Goal: Transaction & Acquisition: Download file/media

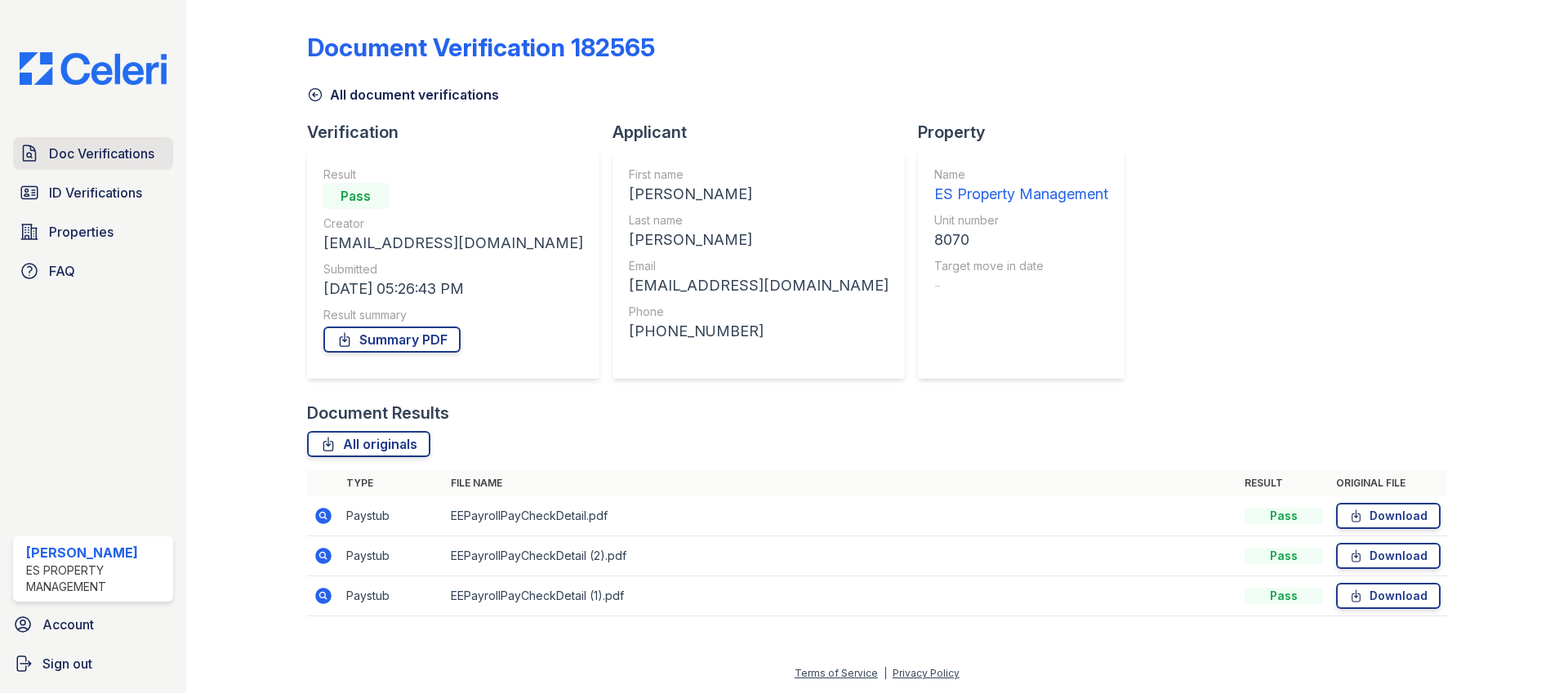
click at [91, 145] on span "Doc Verifications" at bounding box center [101, 153] width 105 height 20
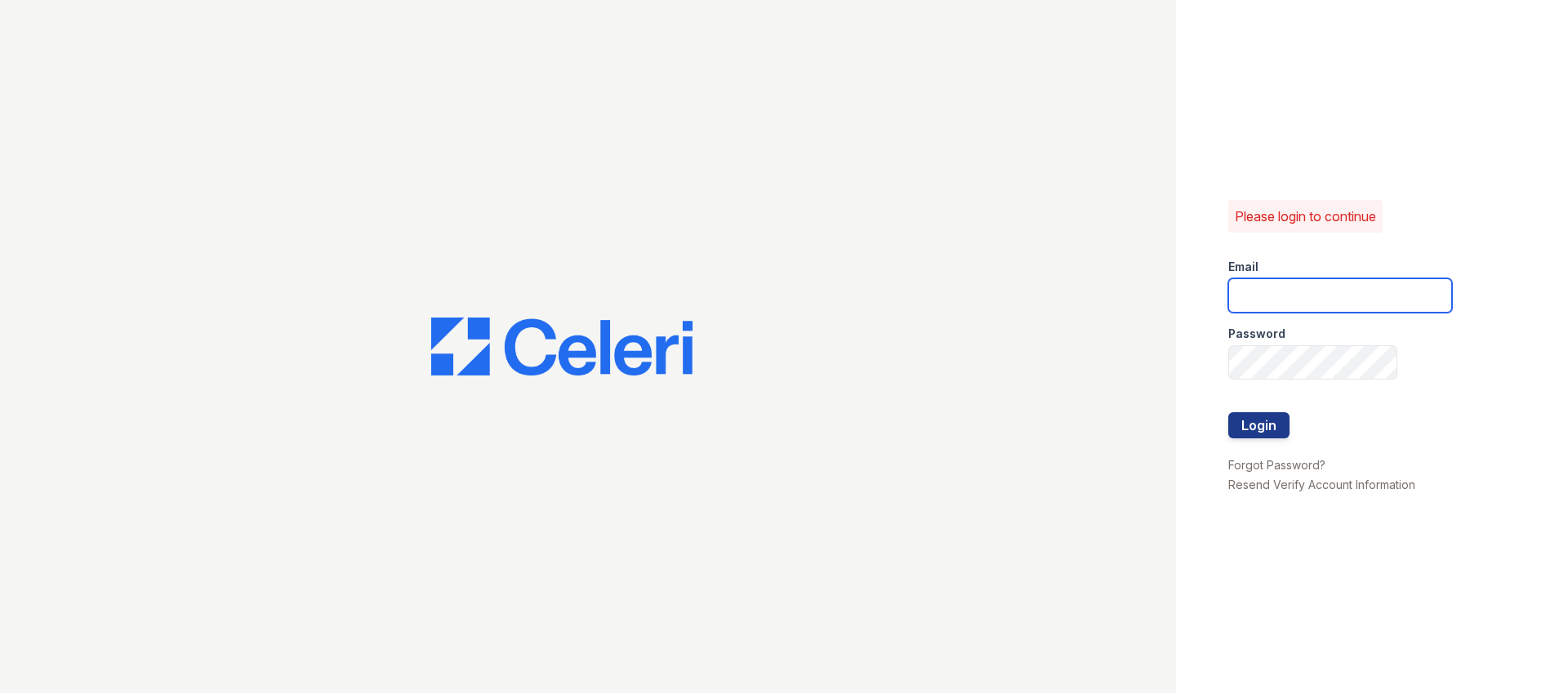
click at [1294, 282] on input "email" at bounding box center [1339, 295] width 223 height 34
type input "Dana@indianapolispropertymanagement.com"
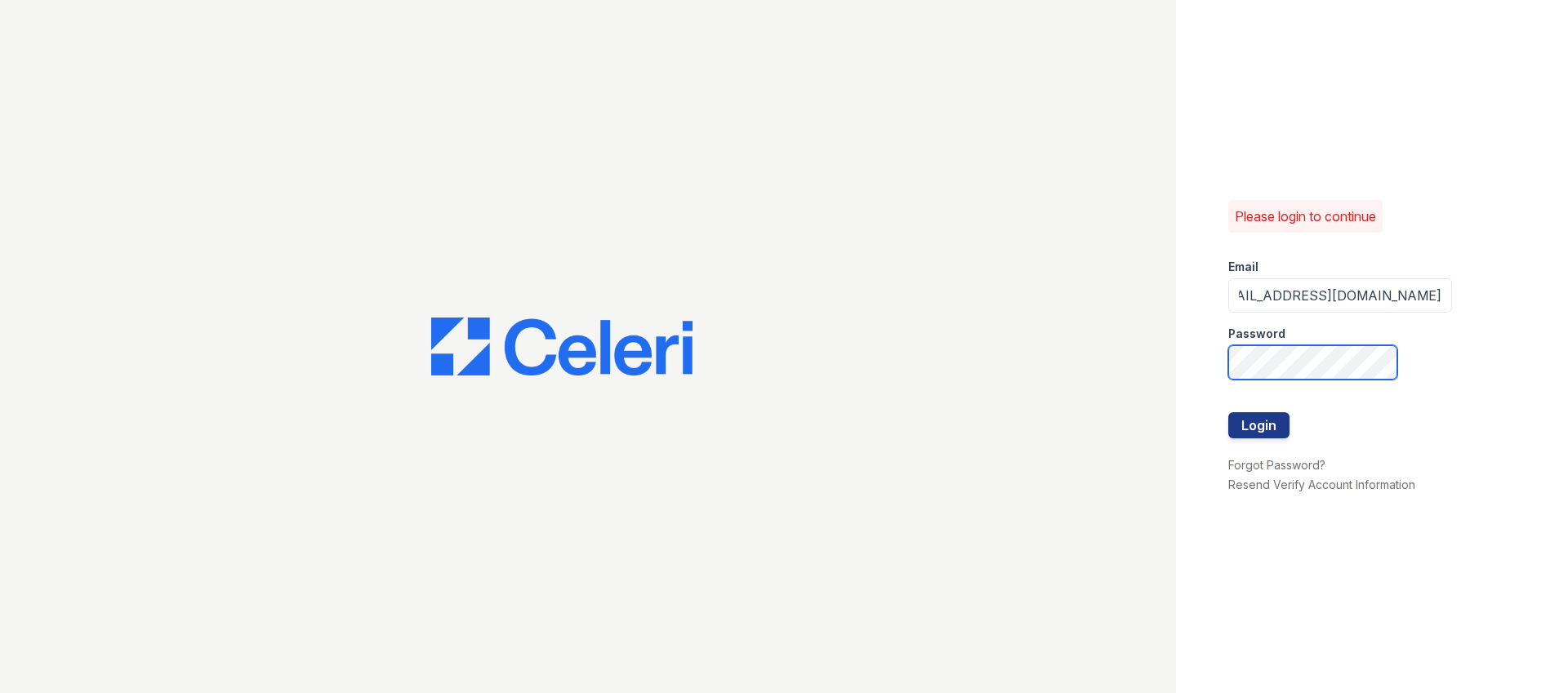
scroll to position [0, 0]
click at [0, 692] on com-1password-button at bounding box center [0, 693] width 0 height 0
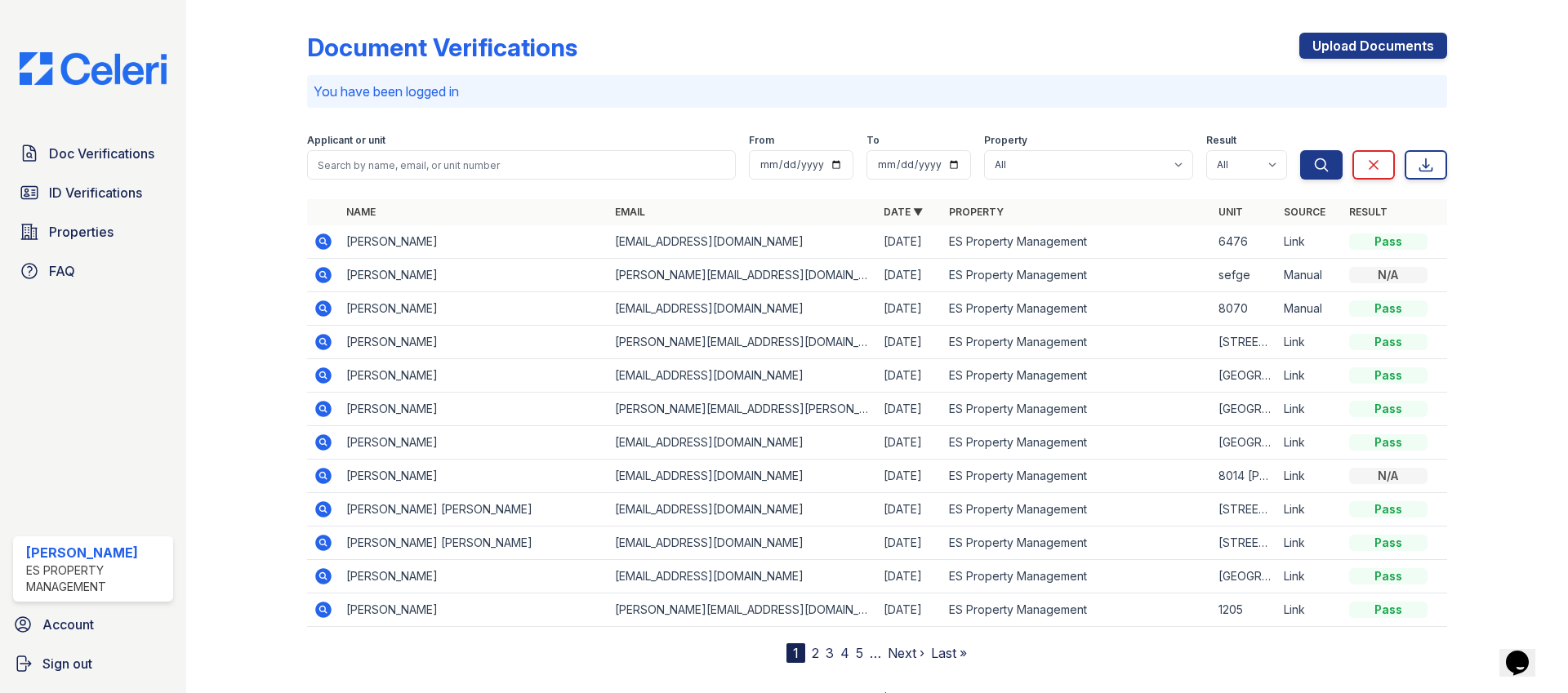
click at [321, 443] on icon at bounding box center [324, 442] width 20 height 20
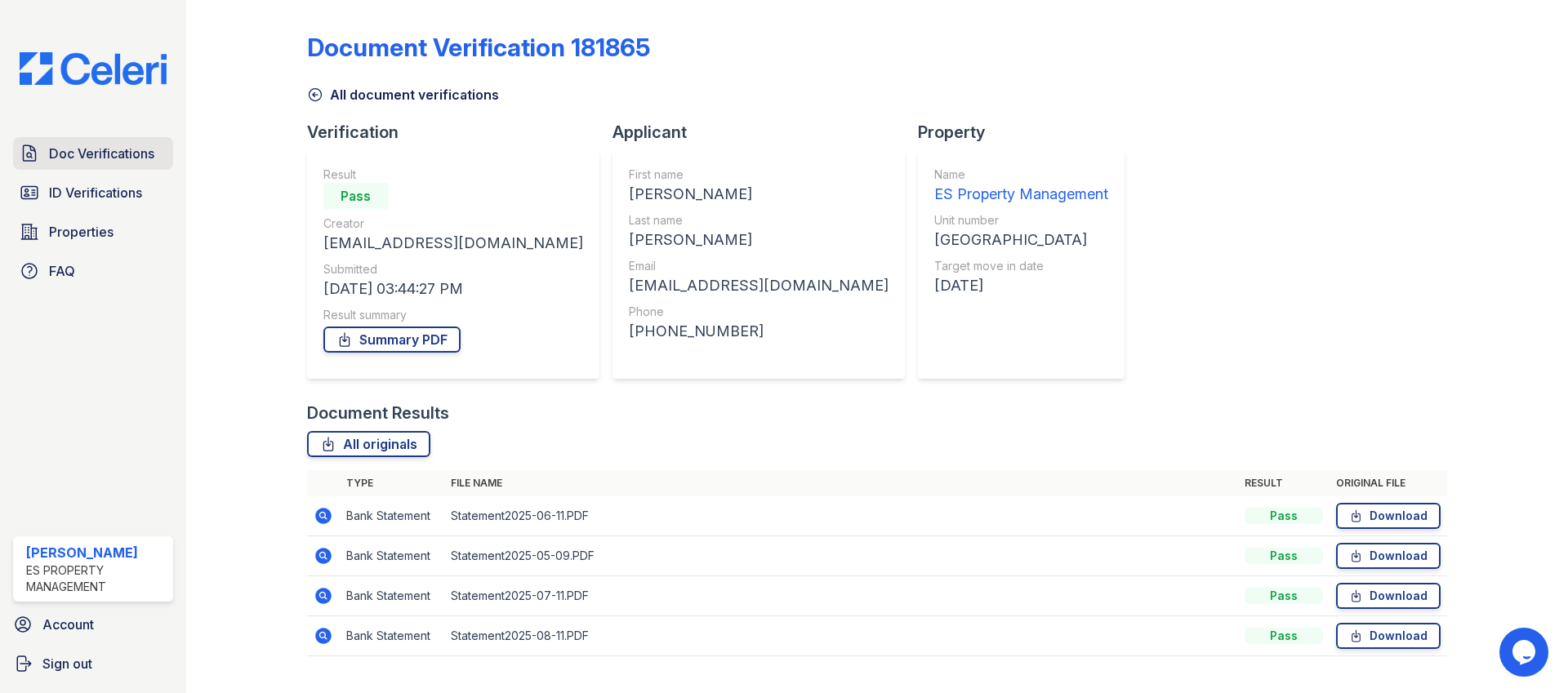
click at [74, 154] on span "Doc Verifications" at bounding box center [101, 153] width 105 height 20
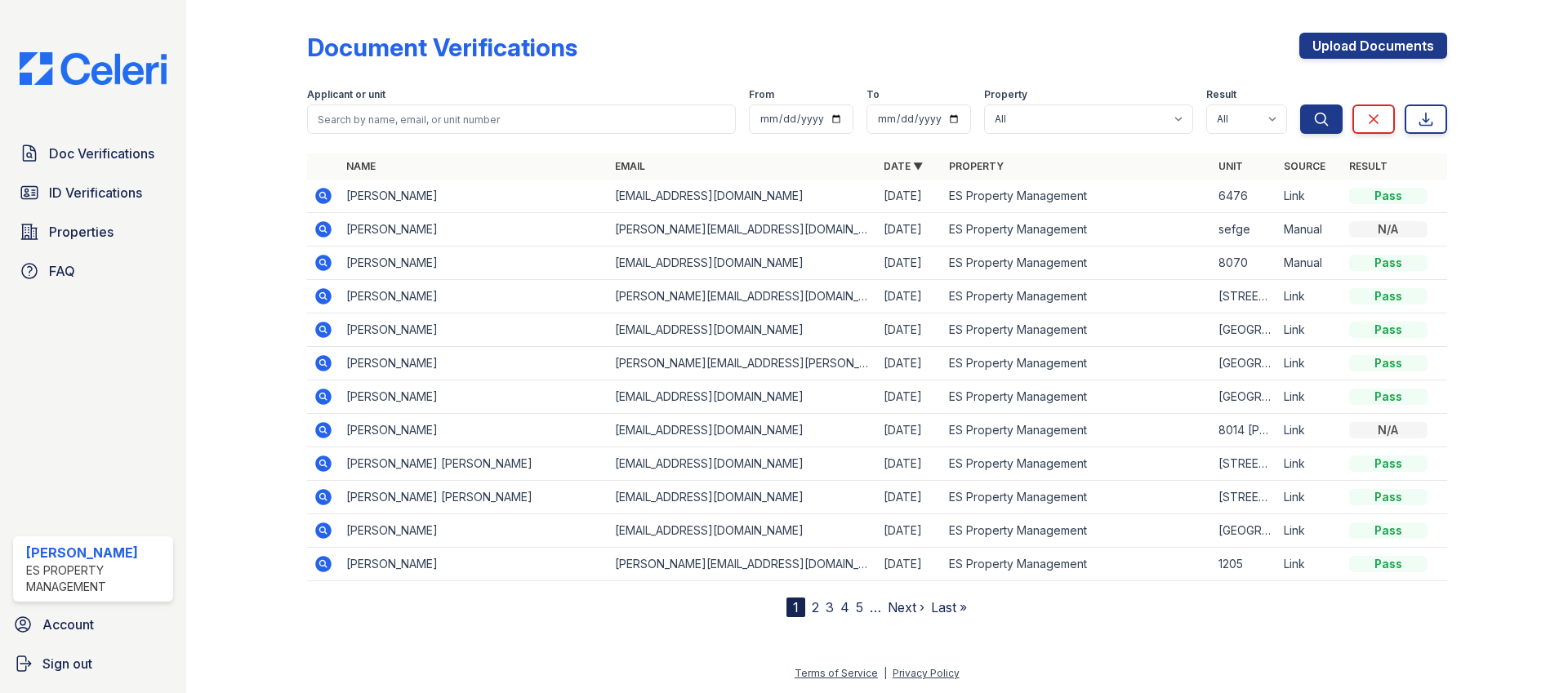
click at [322, 260] on icon at bounding box center [322, 261] width 4 height 4
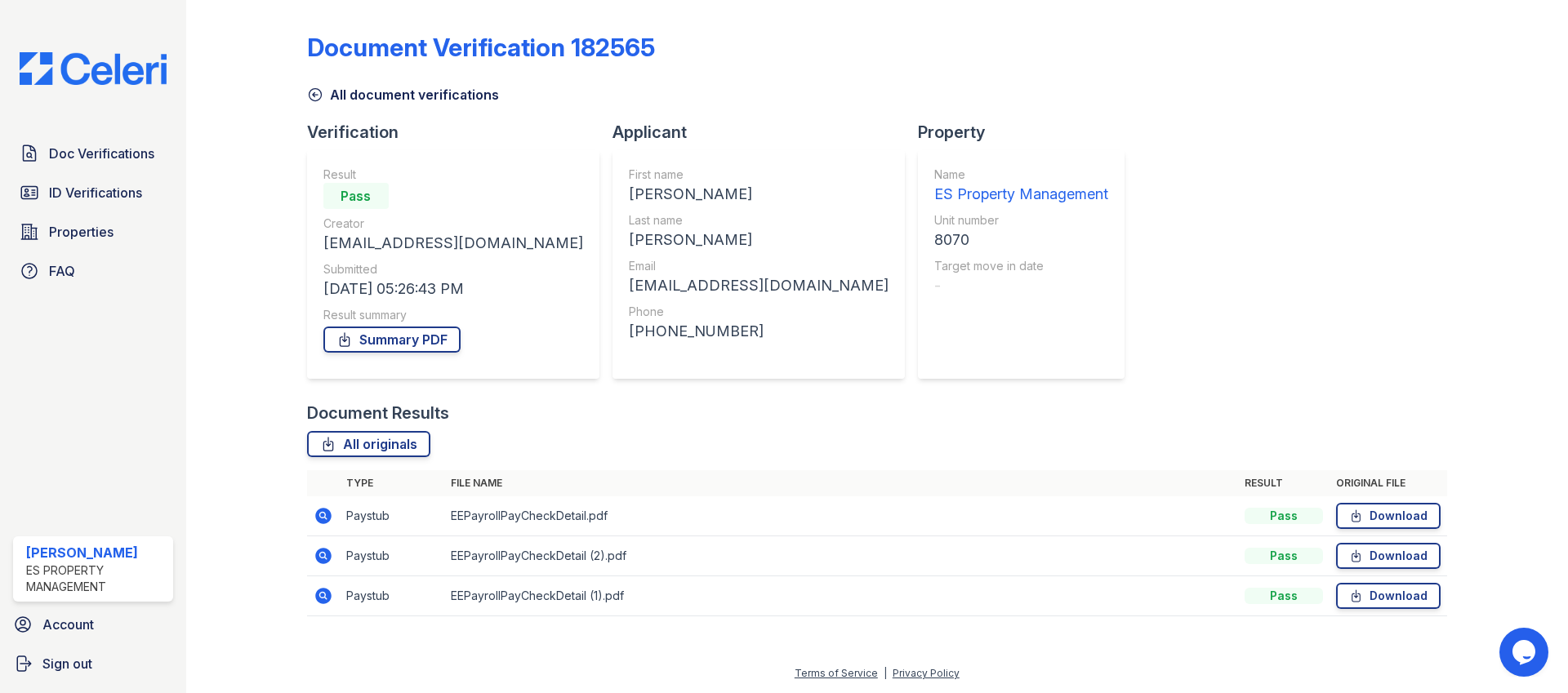
click at [320, 520] on icon at bounding box center [323, 515] width 16 height 16
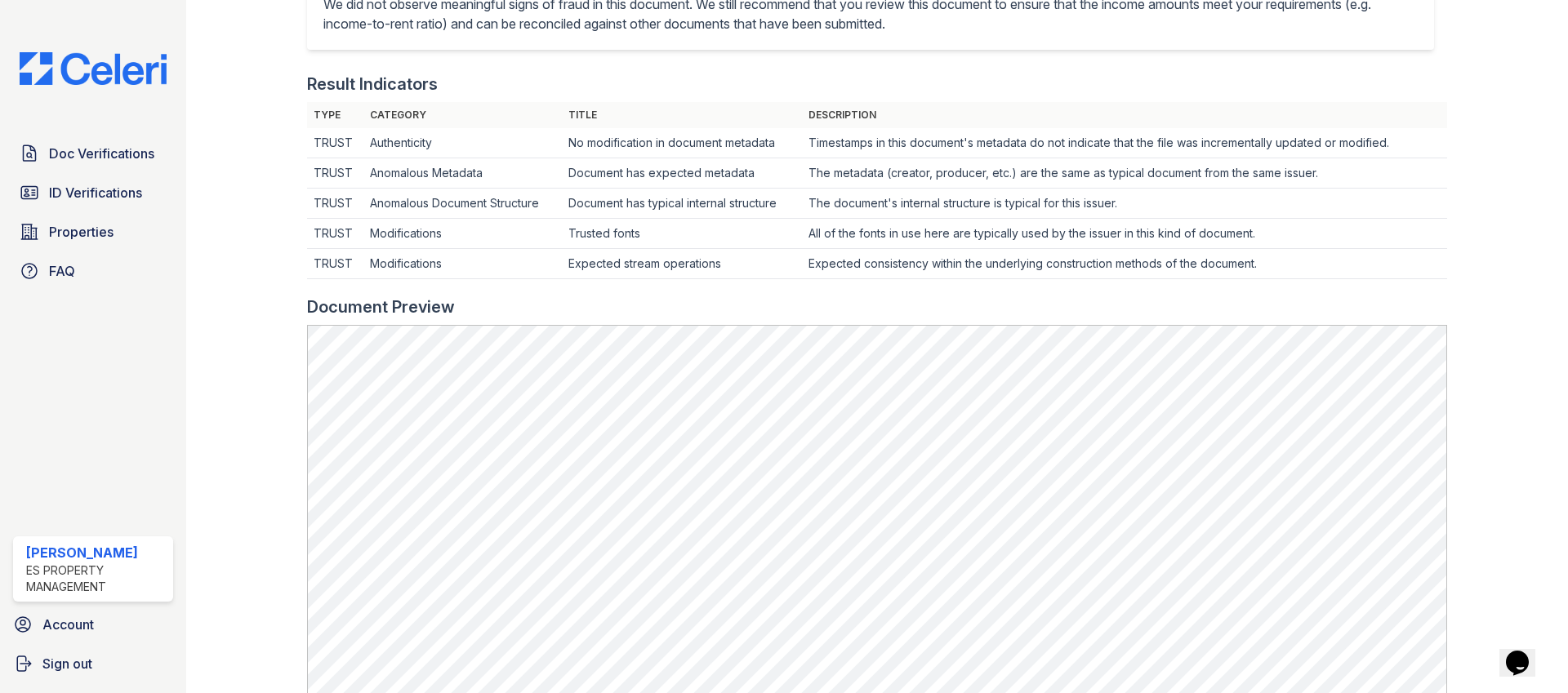
scroll to position [417, 0]
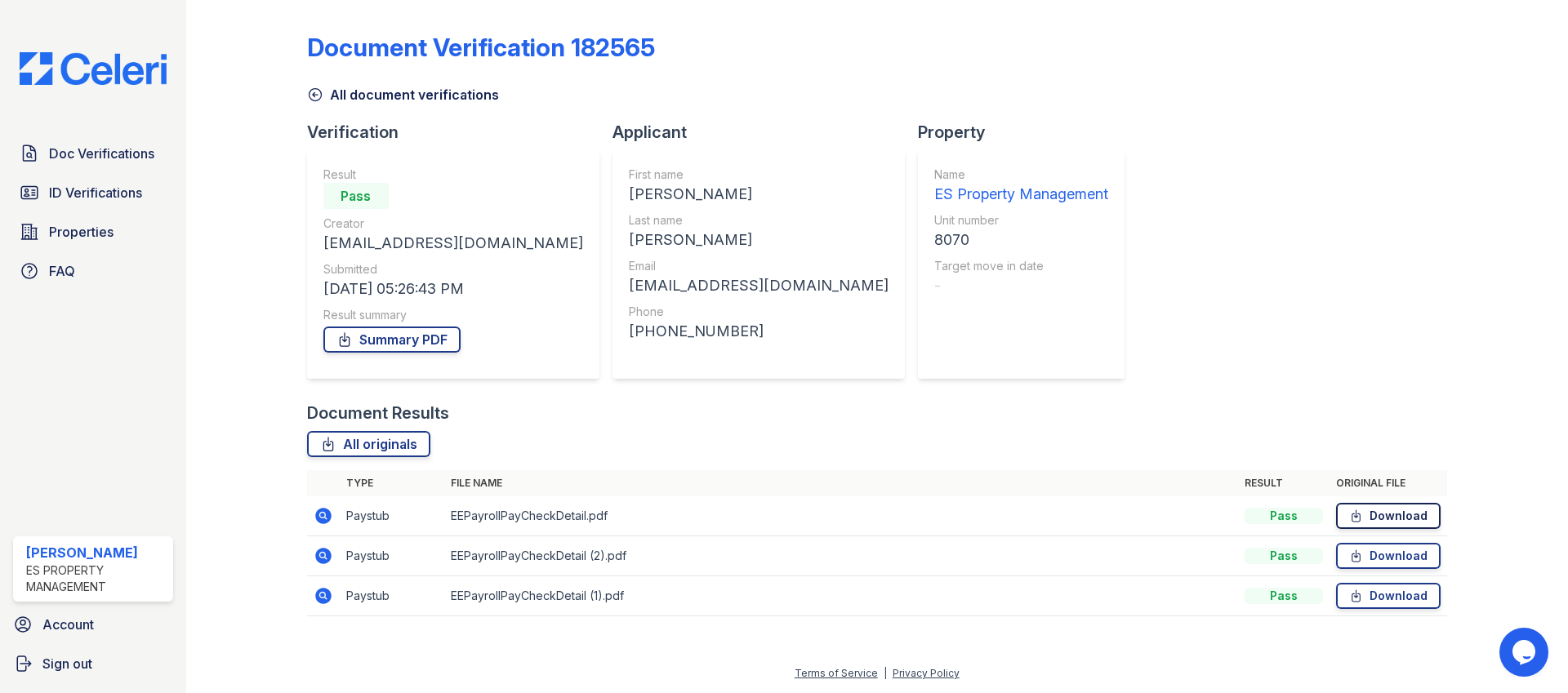
click at [1391, 512] on link "Download" at bounding box center [1388, 515] width 105 height 26
click at [1391, 550] on link "Download" at bounding box center [1388, 555] width 105 height 26
click at [1391, 600] on link "Download" at bounding box center [1388, 595] width 105 height 26
click at [412, 334] on link "Summary PDF" at bounding box center [391, 339] width 137 height 26
click at [126, 163] on span "Doc Verifications" at bounding box center [101, 153] width 105 height 20
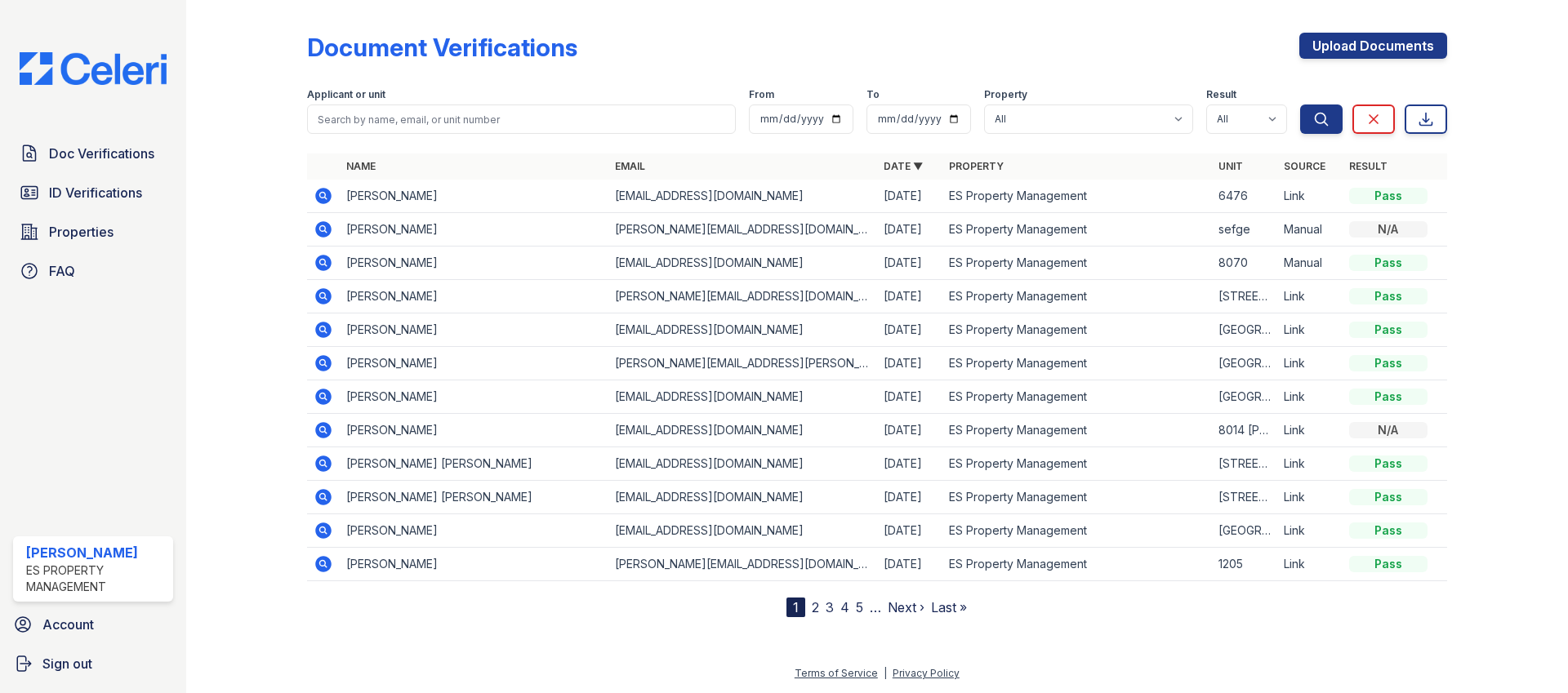
click at [323, 364] on icon at bounding box center [322, 361] width 4 height 4
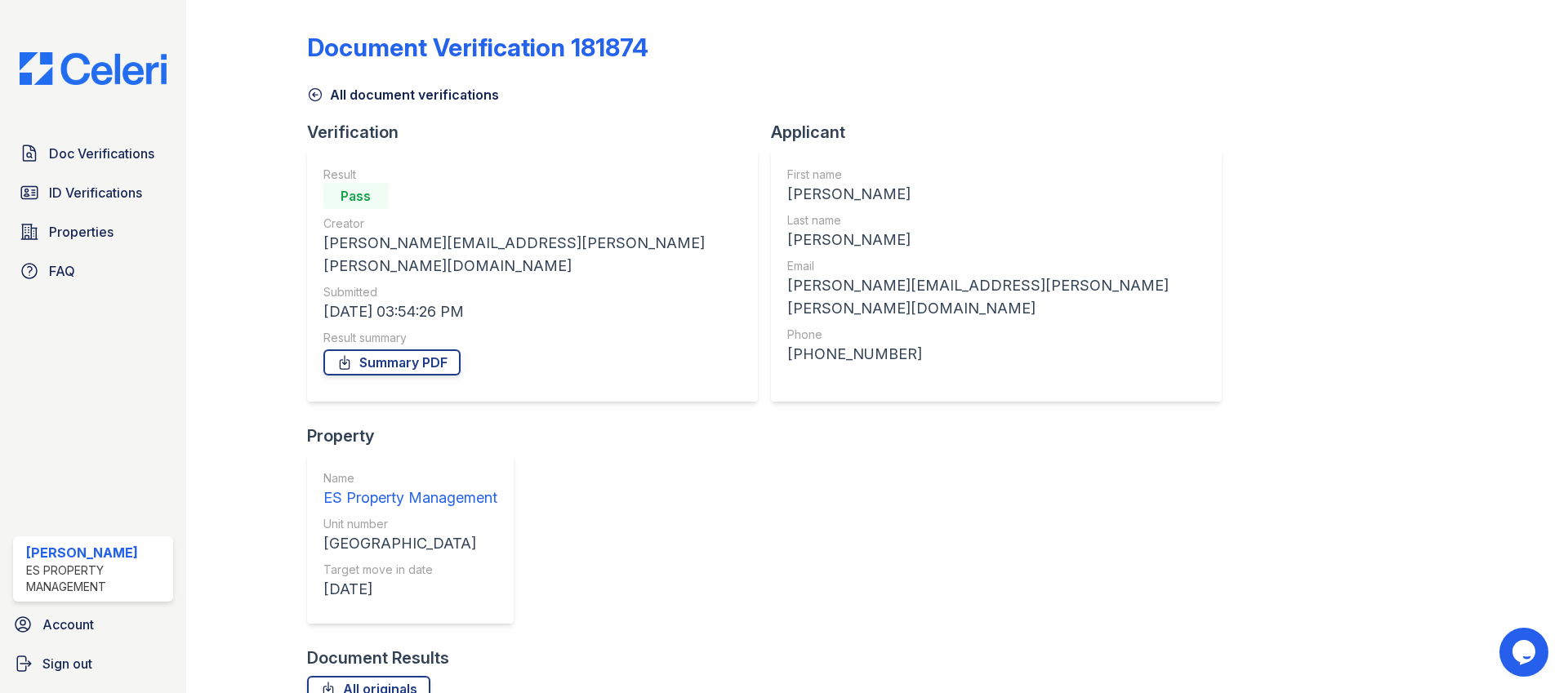
click at [400, 350] on link "Summary PDF" at bounding box center [391, 362] width 137 height 26
